Goal: Information Seeking & Learning: Learn about a topic

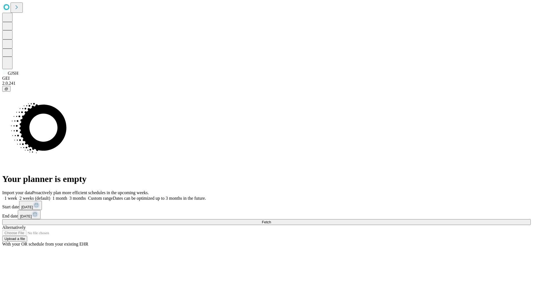
click at [271, 220] on span "Fetch" at bounding box center [266, 222] width 9 height 4
